Goal: Feedback & Contribution: Leave review/rating

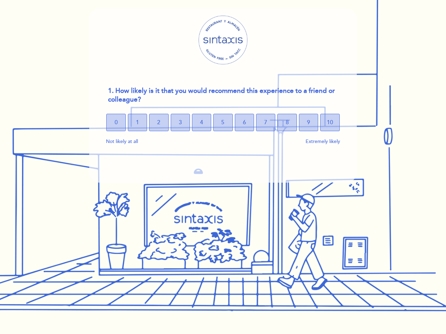
click at [223, 167] on section "1. How likely is it that you would recommend this experience to a friend or col…" at bounding box center [222, 96] width 267 height 174
click at [116, 123] on span "0" at bounding box center [116, 123] width 3 height 20
click at [137, 123] on span "1" at bounding box center [137, 123] width 3 height 20
click at [158, 123] on span "2" at bounding box center [158, 123] width 3 height 20
click at [180, 123] on span "3" at bounding box center [180, 123] width 3 height 20
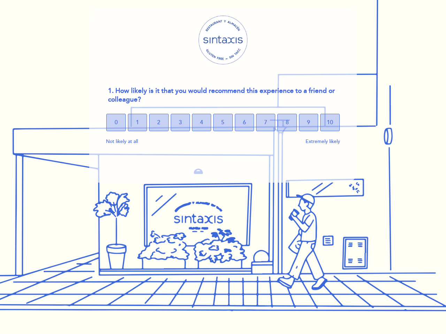
click at [201, 123] on span "4" at bounding box center [201, 123] width 3 height 20
click at [223, 123] on span "5" at bounding box center [222, 123] width 3 height 20
click at [244, 123] on span "6" at bounding box center [244, 123] width 3 height 20
click at [265, 123] on span "7" at bounding box center [265, 123] width 3 height 20
click at [287, 123] on span "8" at bounding box center [287, 123] width 3 height 20
